Goal: Task Accomplishment & Management: Use online tool/utility

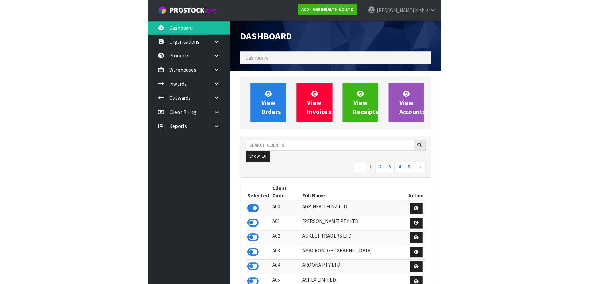
scroll to position [514, 248]
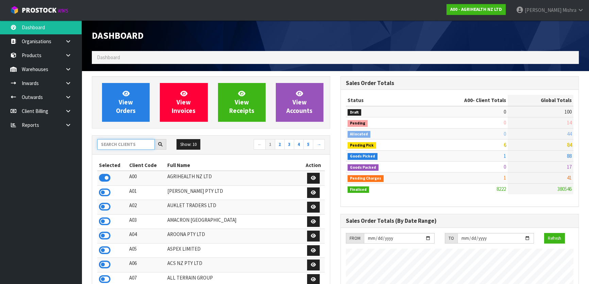
click at [135, 143] on input "text" at bounding box center [125, 144] width 57 height 11
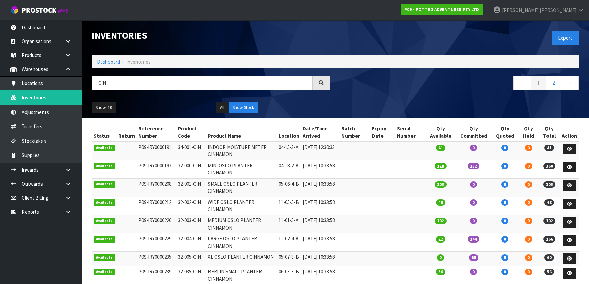
scroll to position [70, 0]
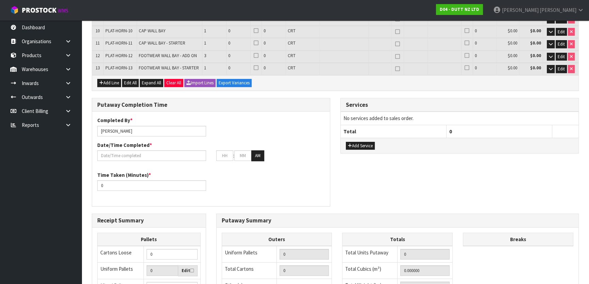
scroll to position [62, 0]
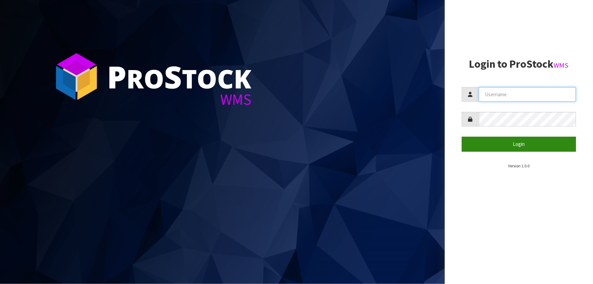
type input "[PERSON_NAME]"
click at [499, 140] on button "Login" at bounding box center [519, 144] width 114 height 15
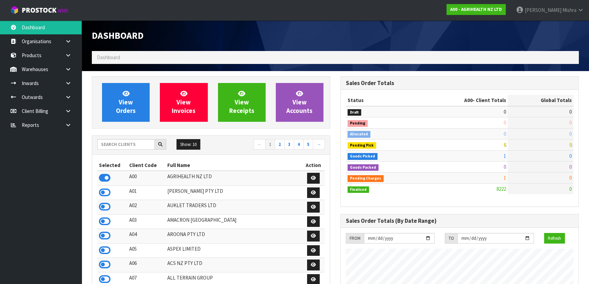
scroll to position [514, 248]
click at [139, 143] on input "text" at bounding box center [125, 144] width 57 height 11
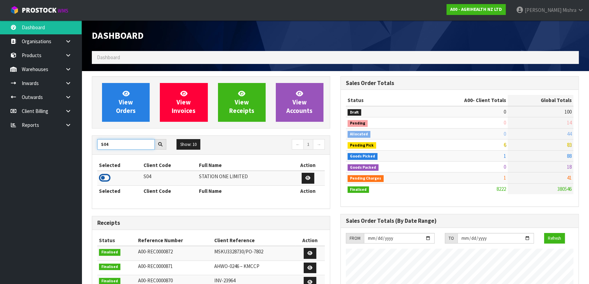
type input "S04"
click at [106, 178] on icon at bounding box center [105, 178] width 12 height 10
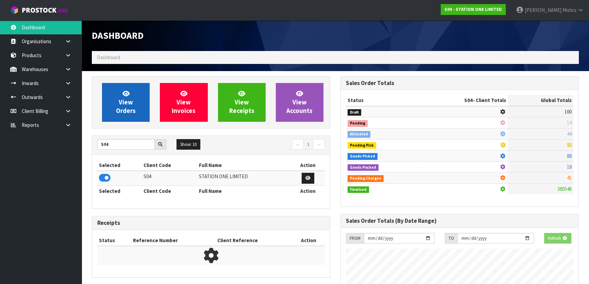
scroll to position [437, 248]
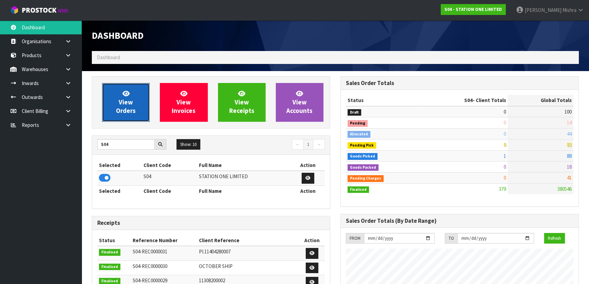
click at [126, 101] on span "View Orders" at bounding box center [126, 101] width 20 height 25
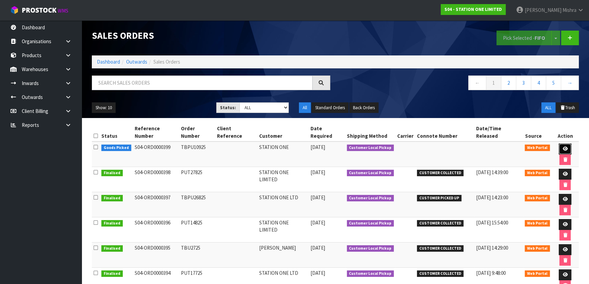
click at [562, 147] on icon at bounding box center [564, 149] width 5 height 4
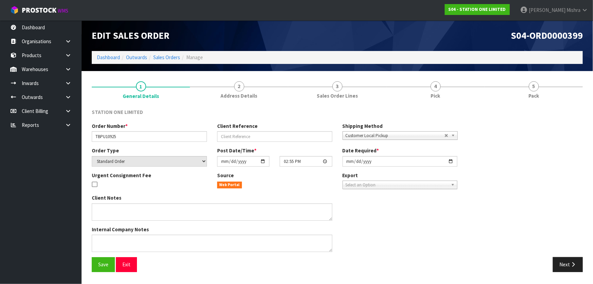
click at [524, 85] on link "5 Pack" at bounding box center [534, 89] width 98 height 27
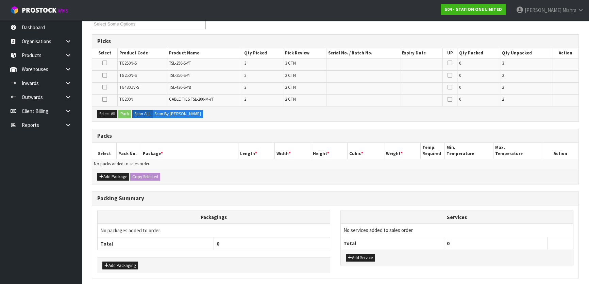
scroll to position [123, 0]
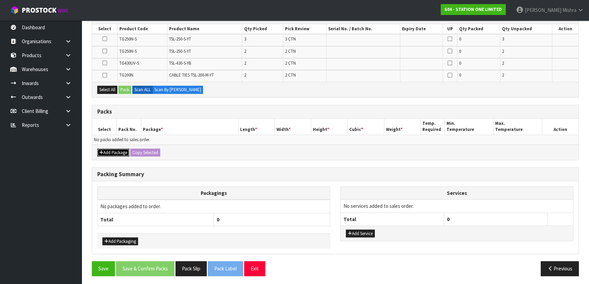
drag, startPoint x: 117, startPoint y: 151, endPoint x: 110, endPoint y: 149, distance: 7.2
click at [116, 151] on button "Add Package" at bounding box center [113, 153] width 32 height 8
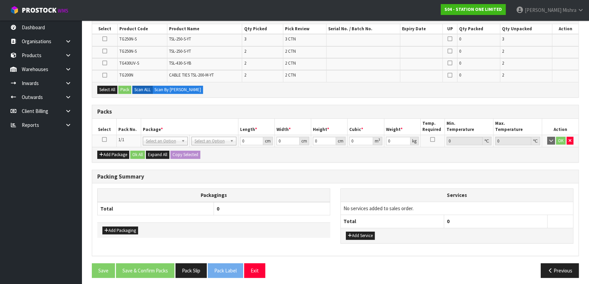
click at [104, 139] on icon at bounding box center [104, 139] width 5 height 0
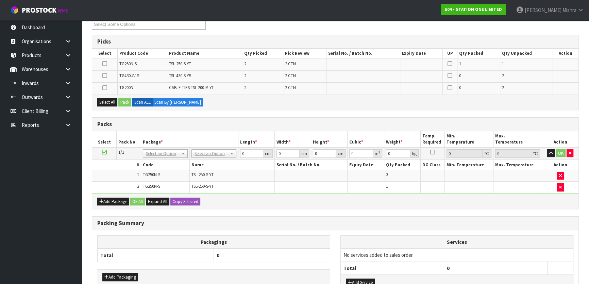
scroll to position [0, 0]
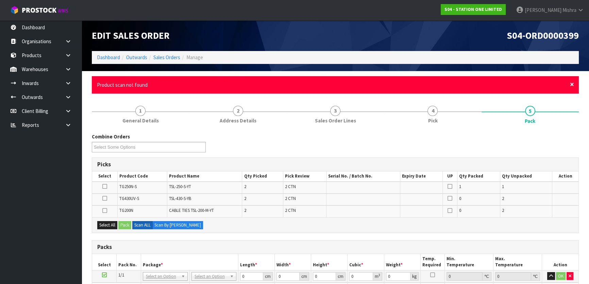
click at [572, 83] on span "×" at bounding box center [572, 85] width 4 height 10
click at [573, 85] on span "×" at bounding box center [572, 85] width 4 height 10
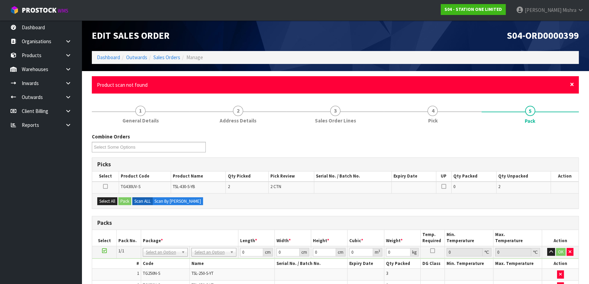
click at [571, 83] on span "×" at bounding box center [572, 85] width 4 height 10
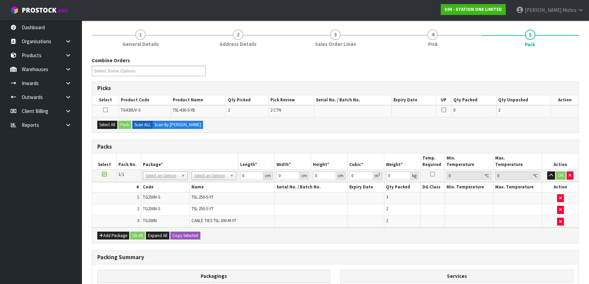
scroll to position [62, 0]
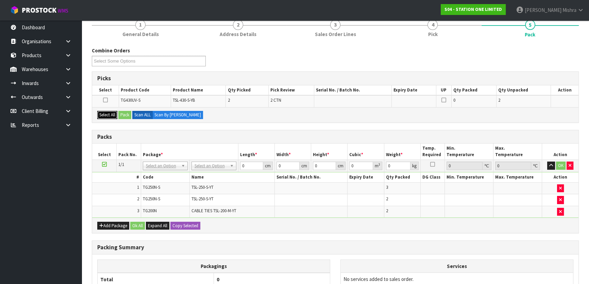
click at [107, 111] on button "Select All" at bounding box center [107, 115] width 20 height 8
click at [126, 116] on button "Pack" at bounding box center [124, 115] width 13 height 8
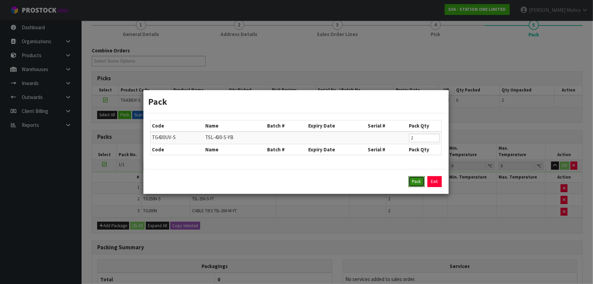
click at [416, 184] on button "Pack" at bounding box center [417, 181] width 16 height 11
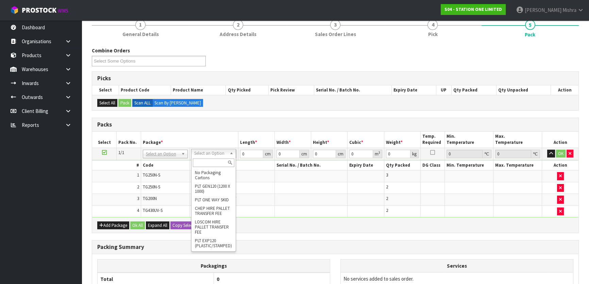
drag, startPoint x: 203, startPoint y: 186, endPoint x: 198, endPoint y: 163, distance: 23.1
click at [198, 163] on div "No Packaging Cartons PLT GEN120 (1200 X 1000) PLT ONE WAY SKID CHEP HIRE PALLET…" at bounding box center [213, 204] width 45 height 94
click at [197, 163] on input "text" at bounding box center [213, 162] width 41 height 8
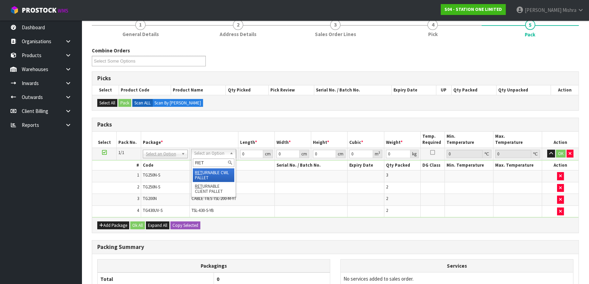
type input "RET"
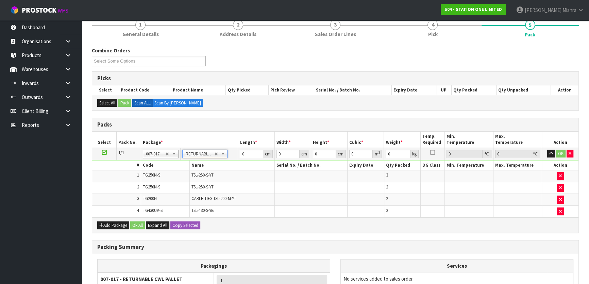
type input "203.28"
drag, startPoint x: 245, startPoint y: 155, endPoint x: 243, endPoint y: 149, distance: 6.7
click at [238, 153] on td "0 cm" at bounding box center [256, 154] width 36 height 12
type input "120"
type input "100"
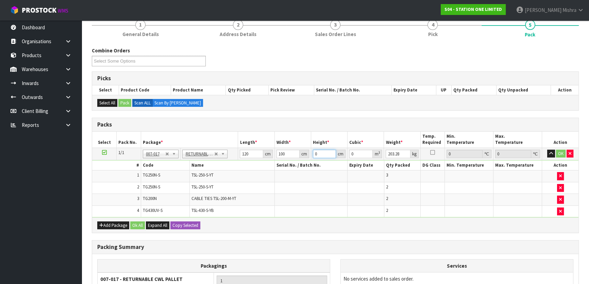
type input "8"
type input "0.096"
type input "88"
type input "1.056"
type input "88"
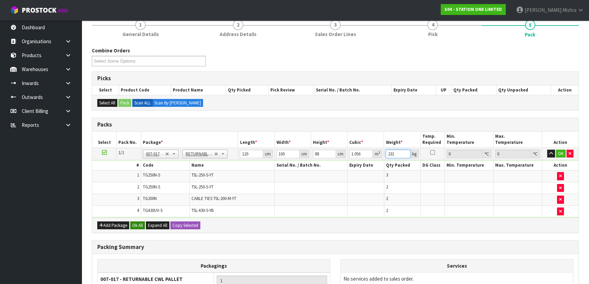
type input "231"
click at [135, 226] on button "Ok All" at bounding box center [137, 225] width 15 height 8
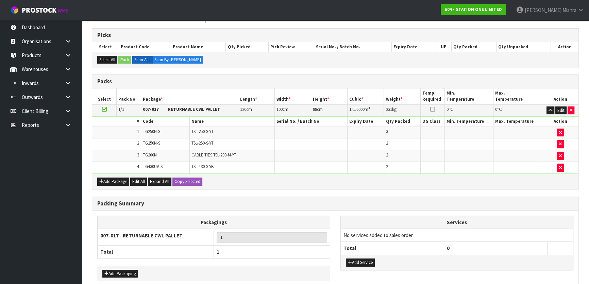
scroll to position [137, 0]
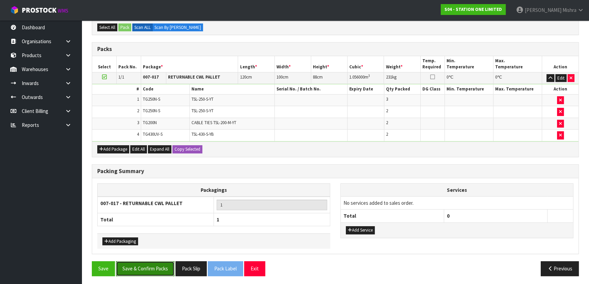
click at [144, 263] on button "Save & Confirm Packs" at bounding box center [145, 268] width 58 height 15
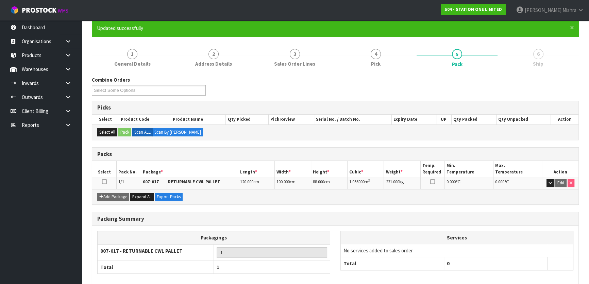
scroll to position [90, 0]
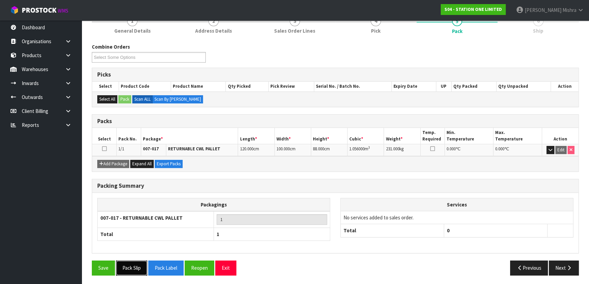
click at [131, 260] on button "Pack Slip" at bounding box center [131, 267] width 31 height 15
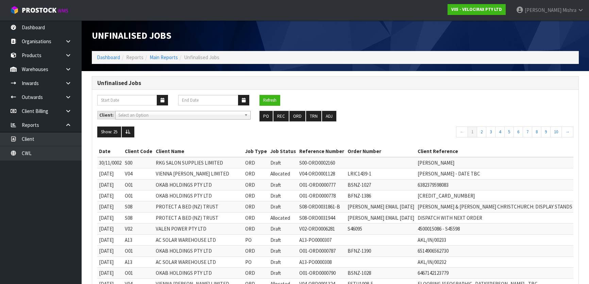
scroll to position [206, 0]
